Goal: Find specific page/section: Find specific page/section

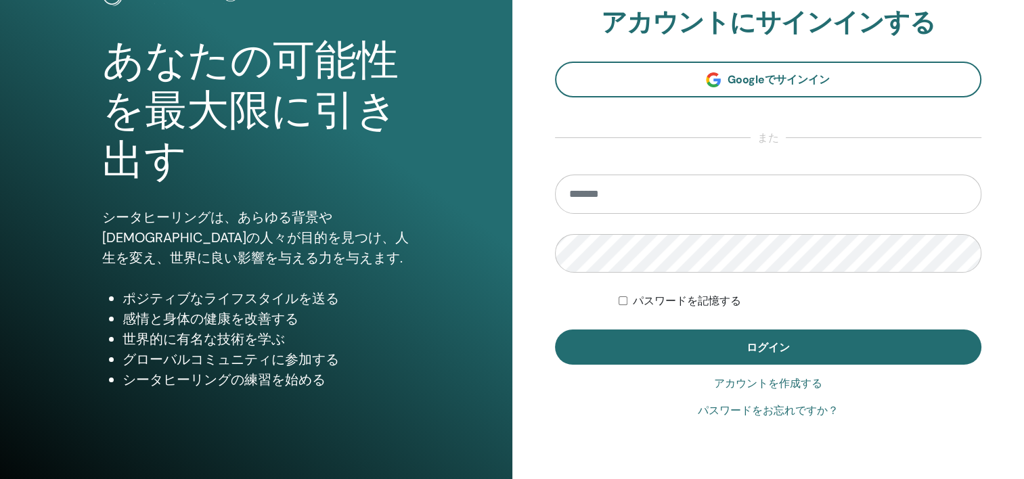
scroll to position [135, 0]
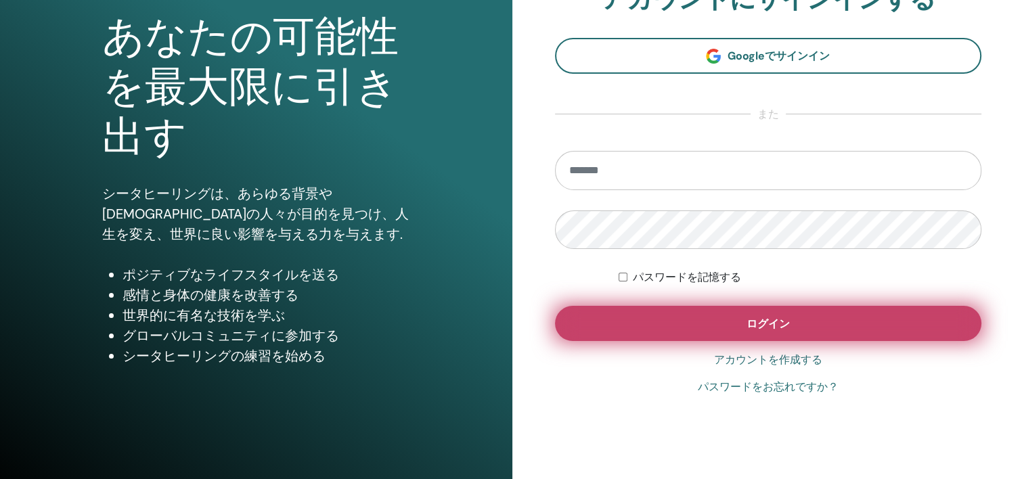
type input "**********"
click at [752, 338] on button "ログイン" at bounding box center [768, 323] width 427 height 35
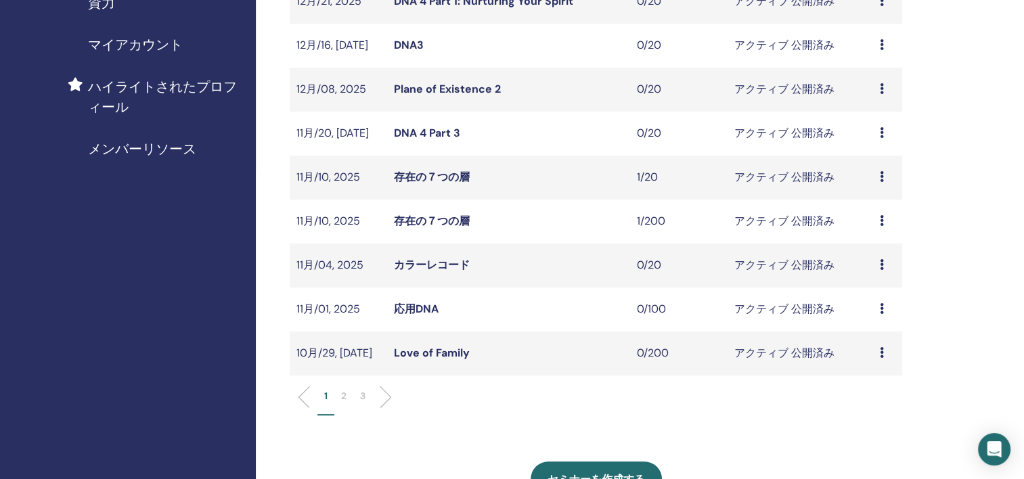
scroll to position [339, 0]
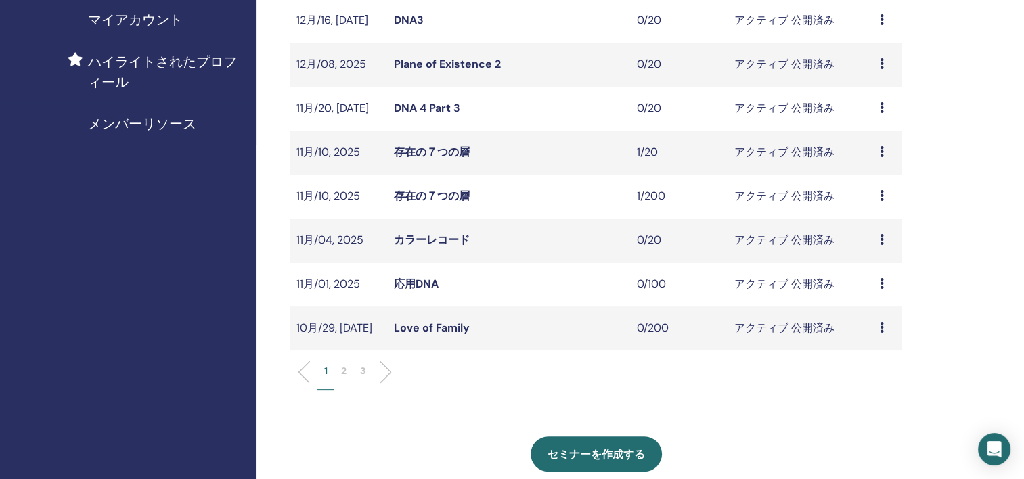
click at [347, 372] on li "2" at bounding box center [343, 377] width 19 height 26
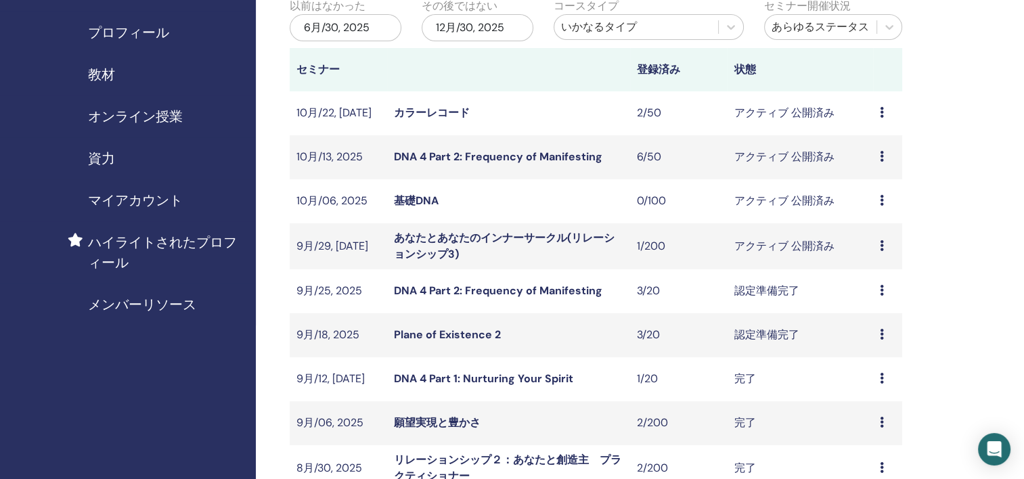
scroll to position [135, 0]
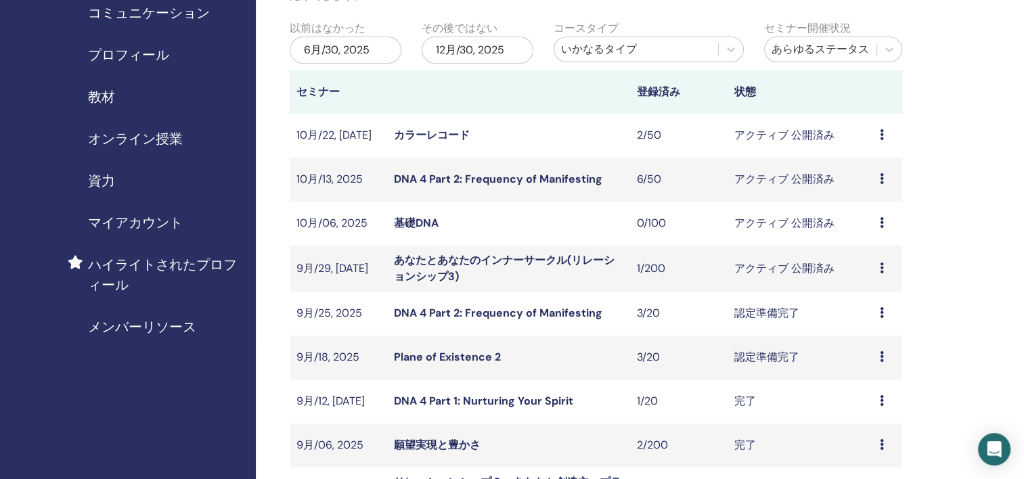
click at [498, 228] on td "基礎DNA" at bounding box center [508, 224] width 243 height 44
click at [406, 225] on link "基礎DNA" at bounding box center [416, 223] width 45 height 14
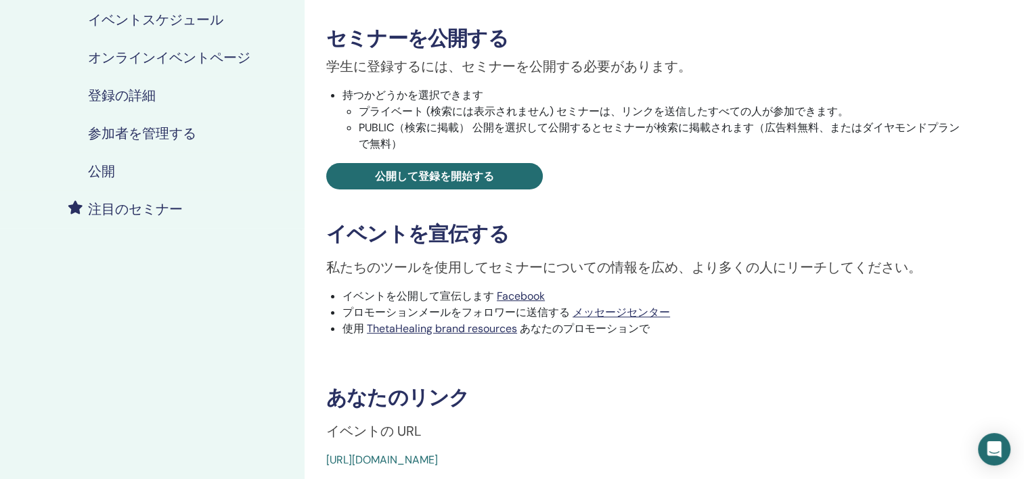
scroll to position [339, 0]
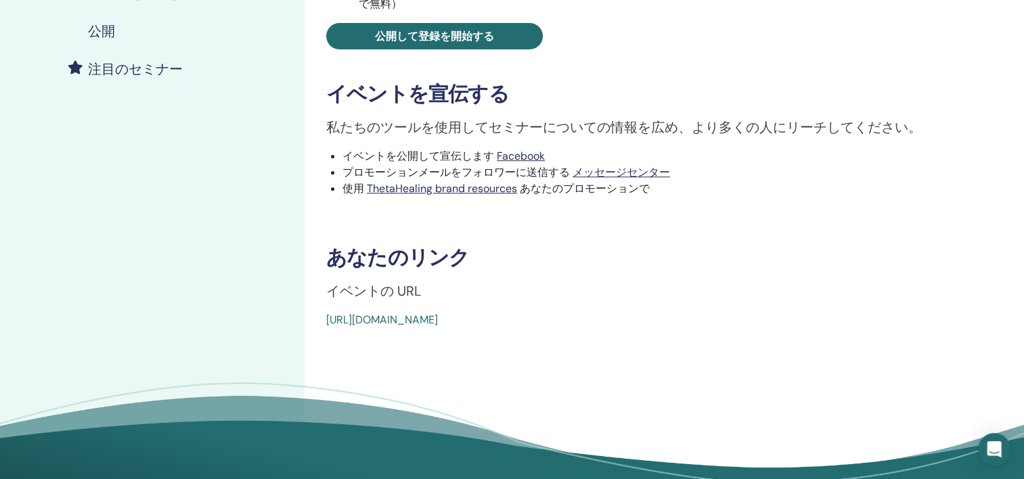
drag, startPoint x: 640, startPoint y: 329, endPoint x: 646, endPoint y: 314, distance: 16.1
click at [643, 325] on div "Basic DNA イベントタイプ Online イベントステータス アクティブ 公開済み 登録 0/100 セミナーを公開する 学生に登録するには、セミナー…" at bounding box center [646, 111] width 683 height 813
drag, startPoint x: 646, startPoint y: 313, endPoint x: 360, endPoint y: 328, distance: 286.8
click at [360, 328] on div "https://www.thetahealing.com/seminar-378527-details.html" at bounding box center [592, 320] width 533 height 16
drag, startPoint x: 674, startPoint y: 324, endPoint x: 734, endPoint y: 345, distance: 63.4
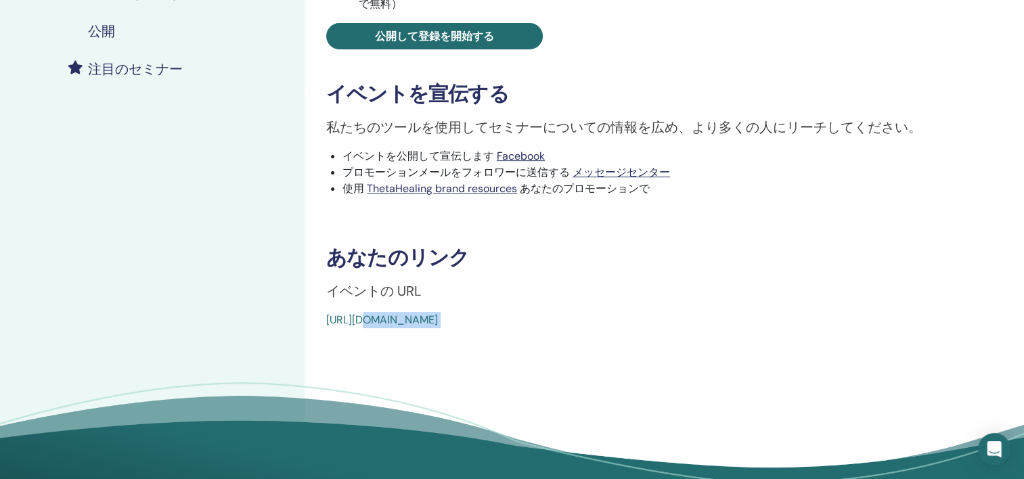
click at [734, 345] on div "Basic DNA イベントタイプ Online イベントステータス アクティブ 公開済み 登録 0/100 セミナーを公開する 学生に登録するには、セミナー…" at bounding box center [646, 111] width 683 height 813
drag, startPoint x: 644, startPoint y: 320, endPoint x: 324, endPoint y: 320, distance: 319.6
click at [324, 320] on div "Basic DNA イベントタイプ Online イベントステータス アクティブ 公開済み 登録 0/100 セミナーを公開する 学生に登録するには、セミナー…" at bounding box center [646, 32] width 667 height 591
copy link "https://www.thetahealing.com/seminar-378527-details.html"
